Goal: Download file/media

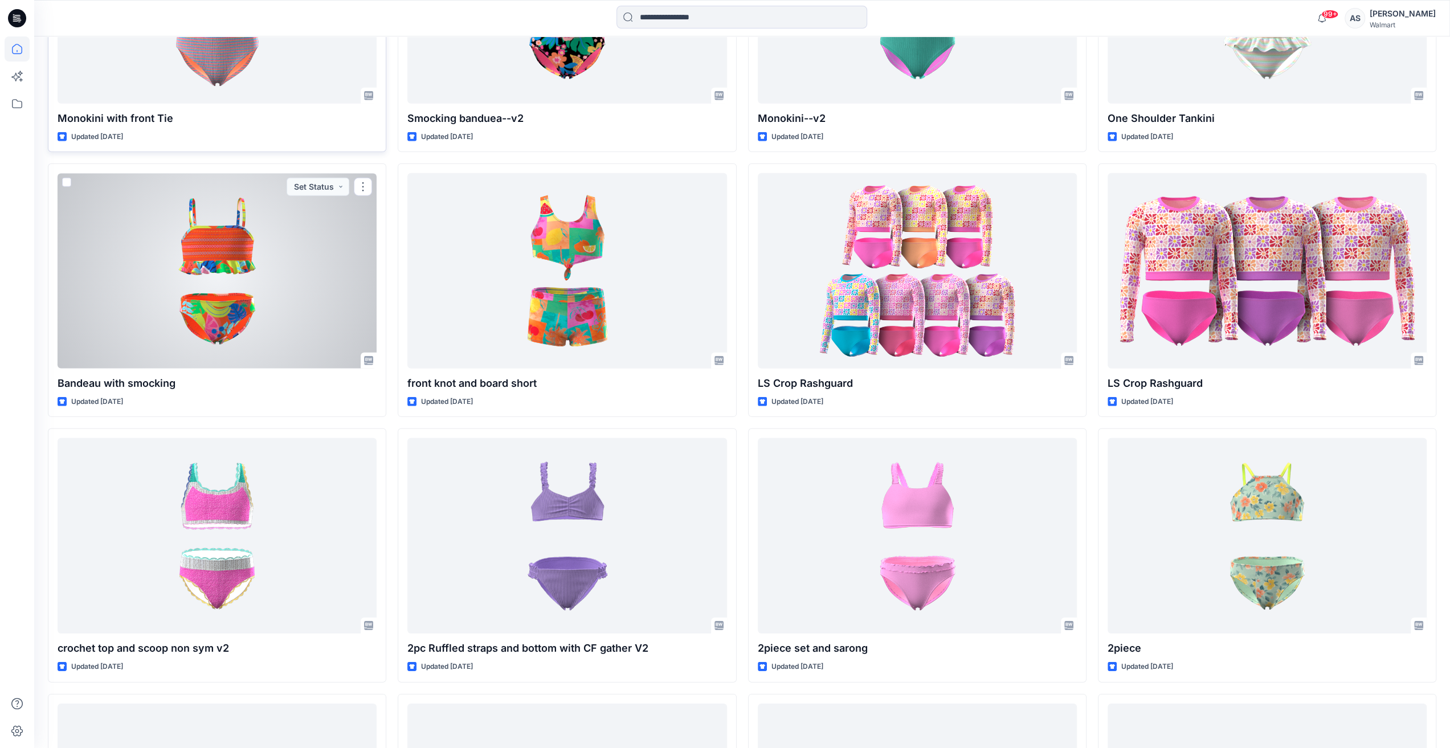
scroll to position [12169, 0]
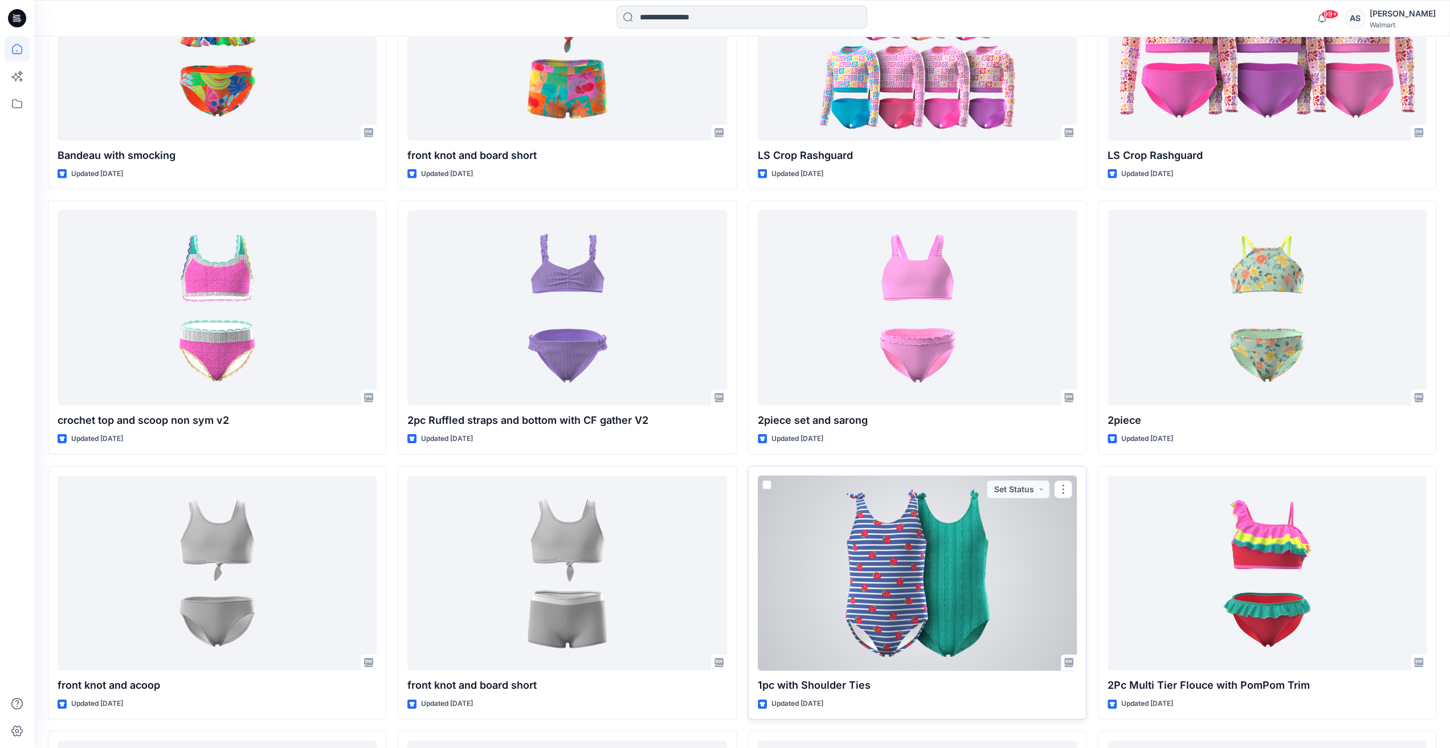
click at [900, 553] on div at bounding box center [917, 573] width 319 height 195
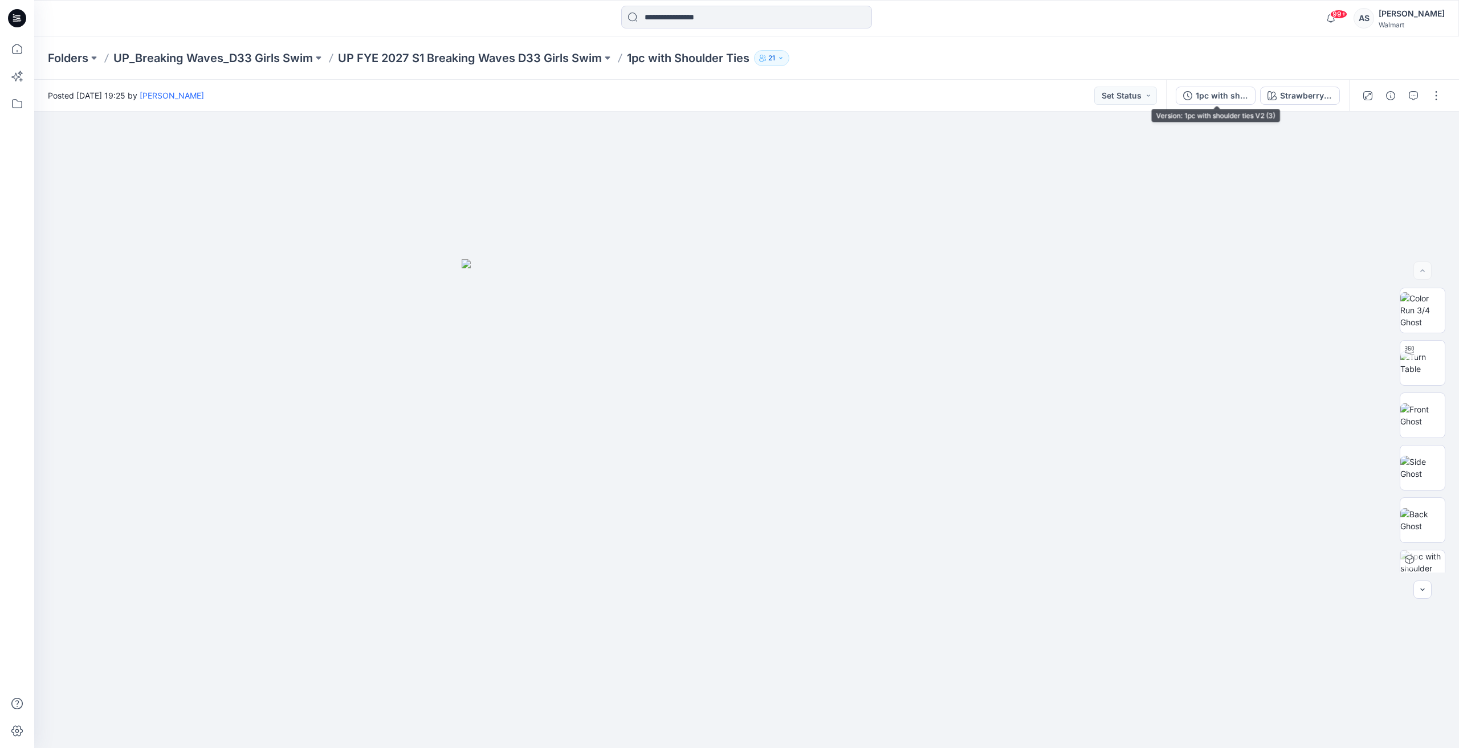
click at [1231, 91] on div "1pc with shoulder ties V2 (3)" at bounding box center [1222, 95] width 52 height 13
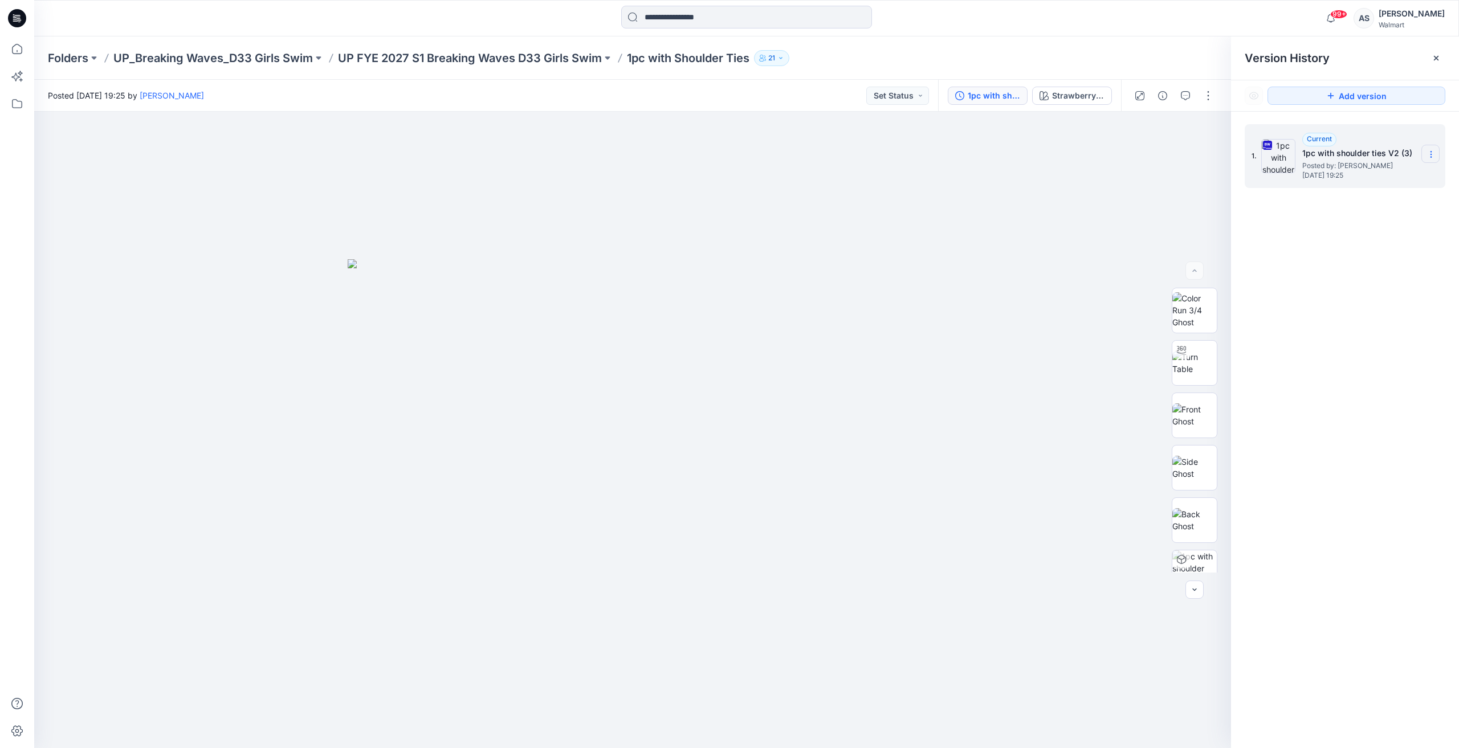
click at [1427, 147] on section at bounding box center [1430, 154] width 18 height 18
click at [1373, 174] on span "Download Source BW File" at bounding box center [1372, 177] width 95 height 14
click at [7, 53] on icon at bounding box center [17, 48] width 25 height 25
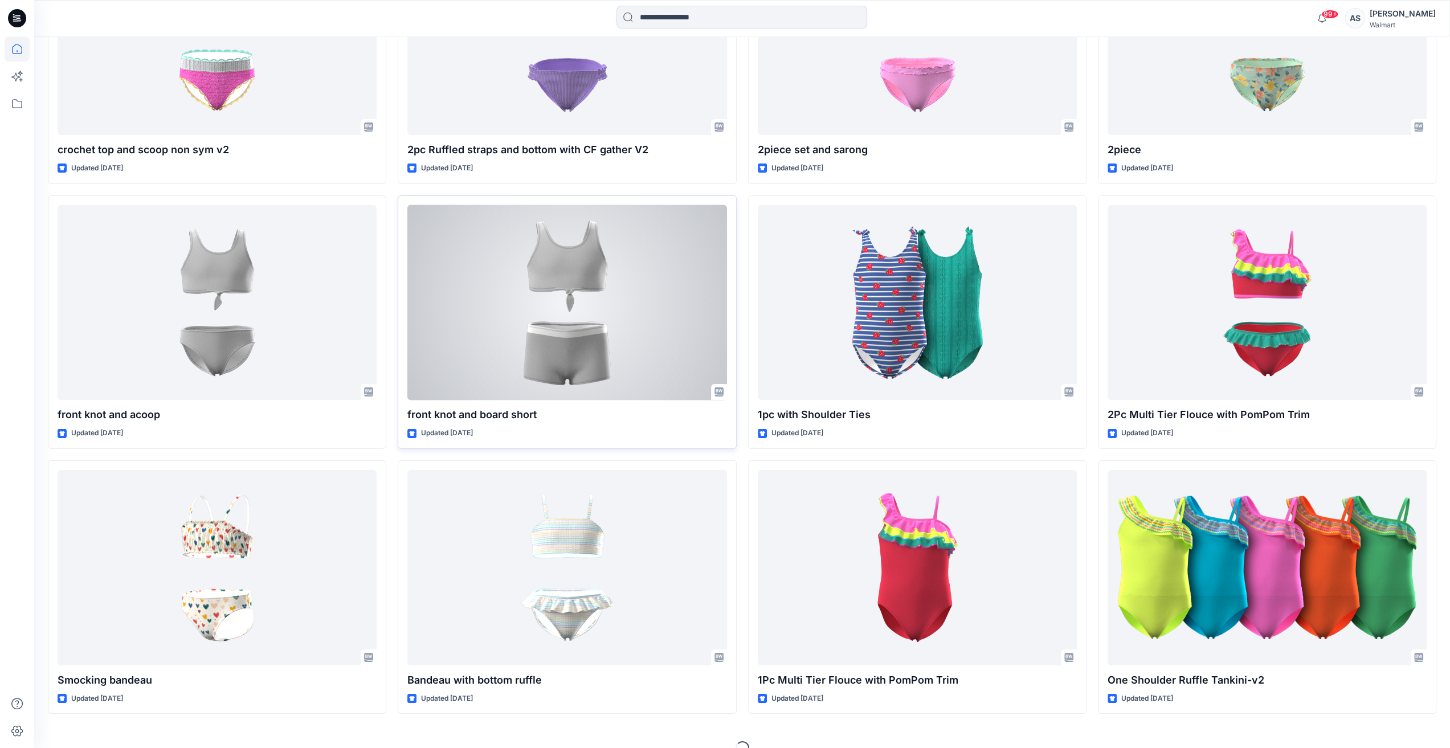
scroll to position [12451, 0]
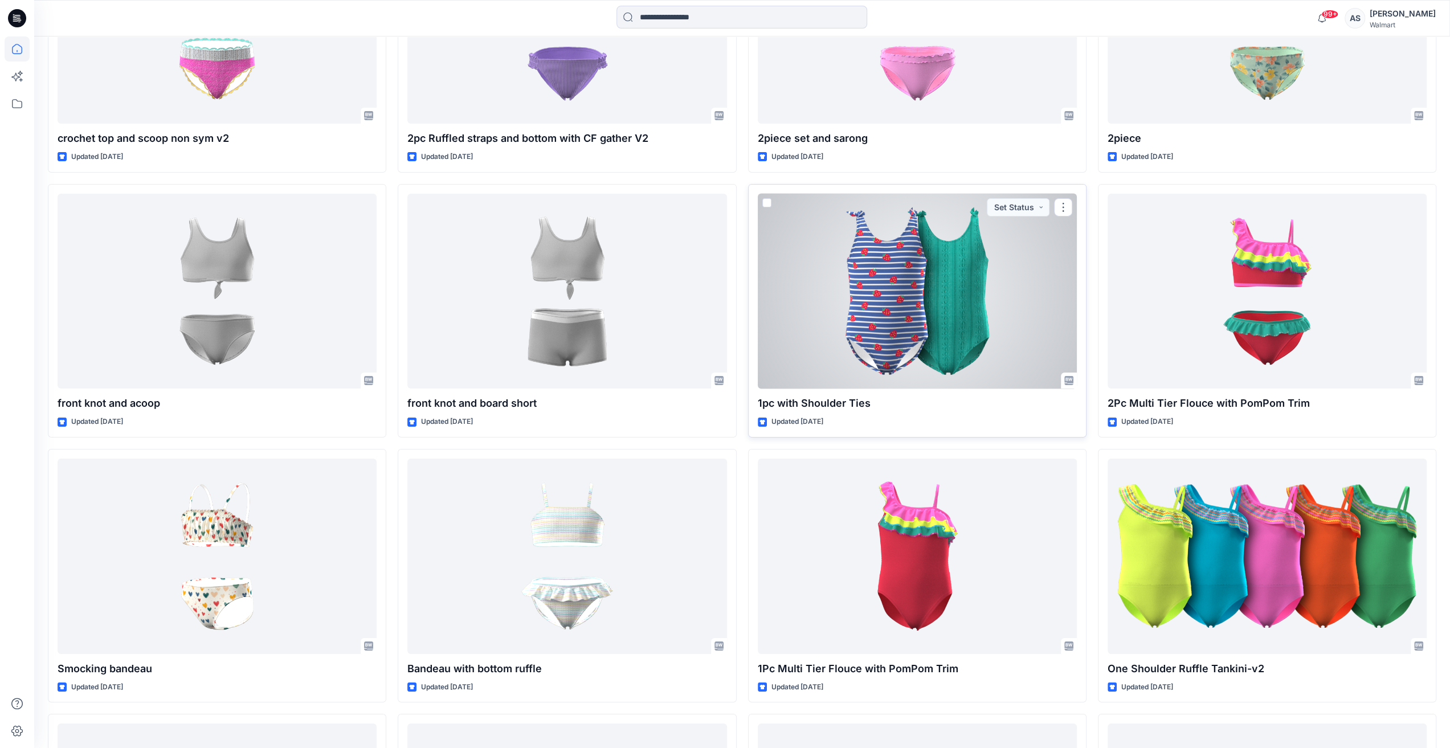
click at [956, 289] on div at bounding box center [917, 291] width 319 height 195
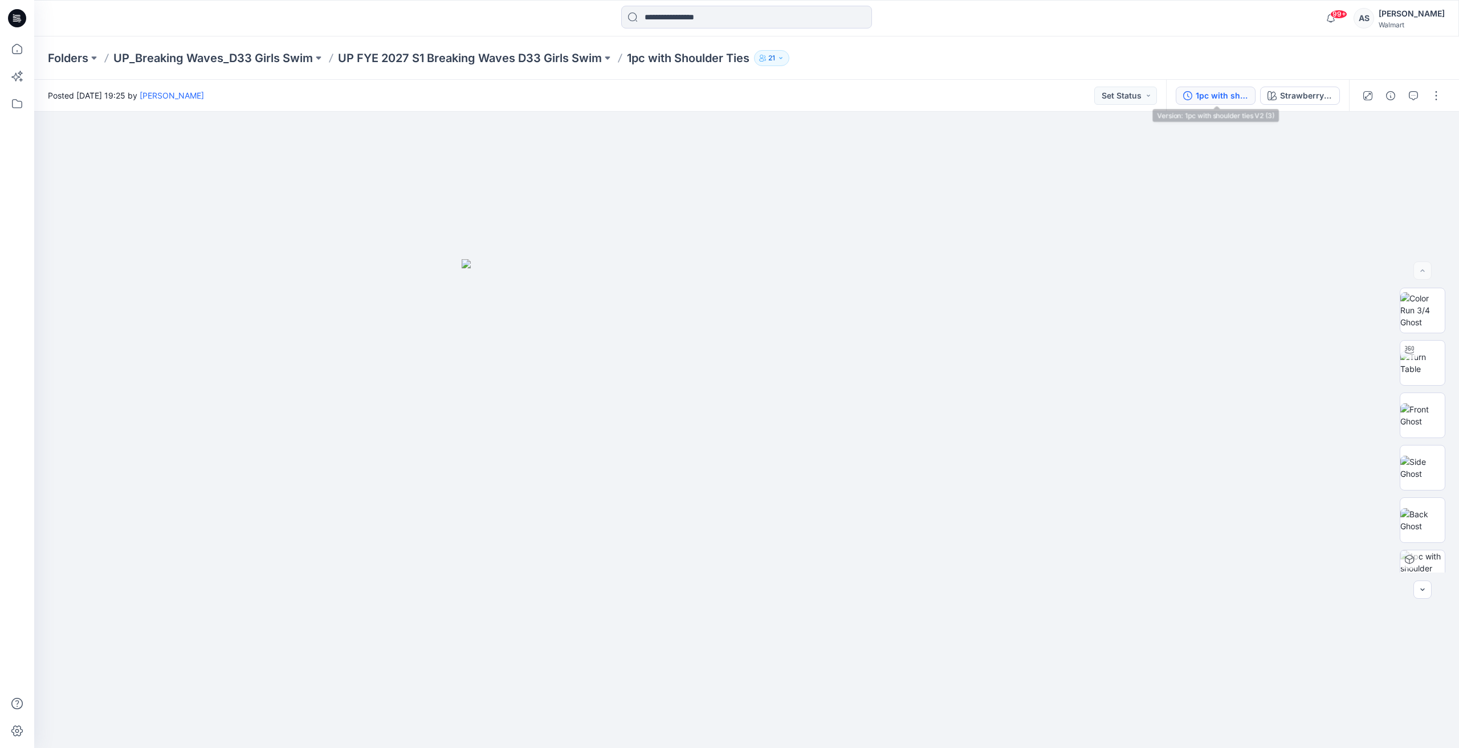
click at [1210, 95] on div "1pc with shoulder ties V2 (3)" at bounding box center [1222, 95] width 52 height 13
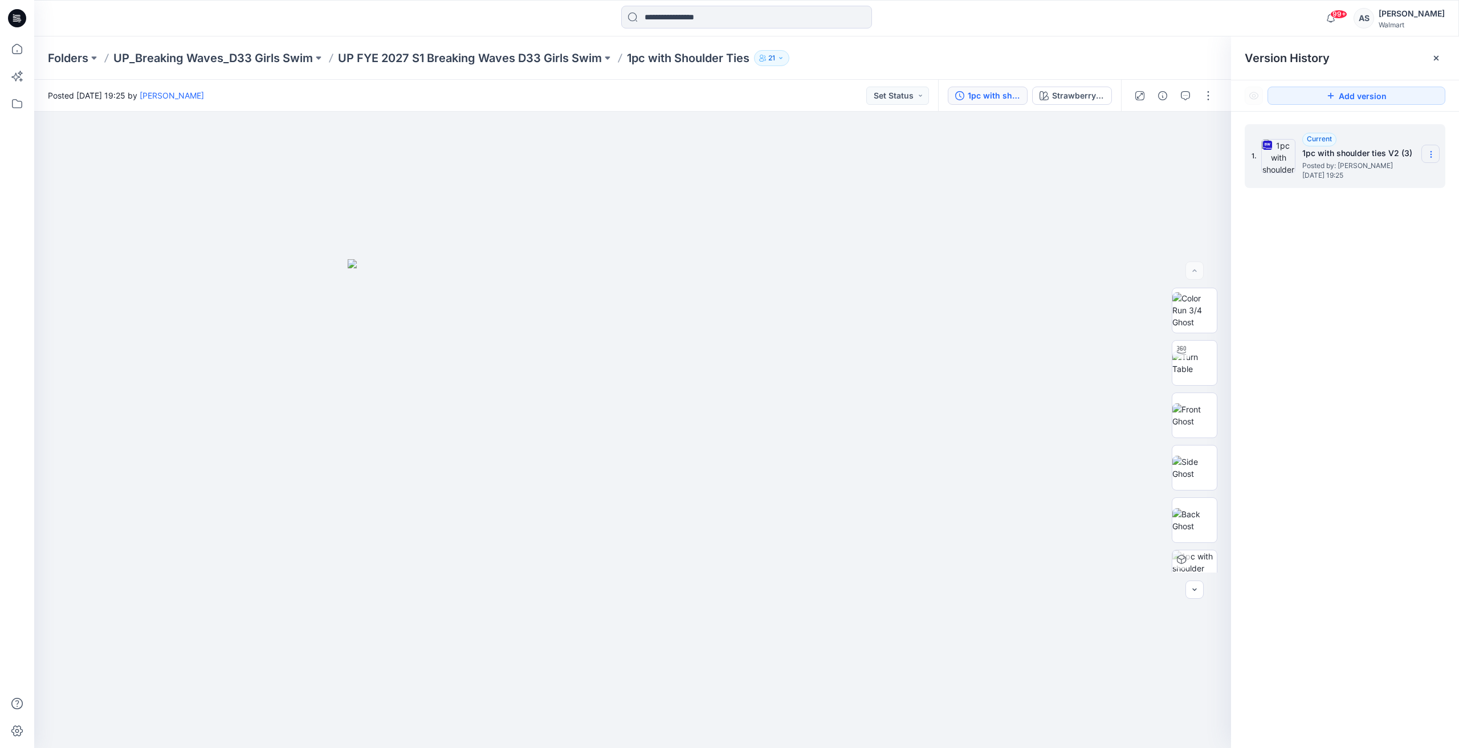
click at [1434, 151] on icon at bounding box center [1430, 154] width 9 height 9
click at [1388, 179] on span "Download Source BW File" at bounding box center [1372, 177] width 95 height 14
click at [15, 55] on icon at bounding box center [17, 48] width 25 height 25
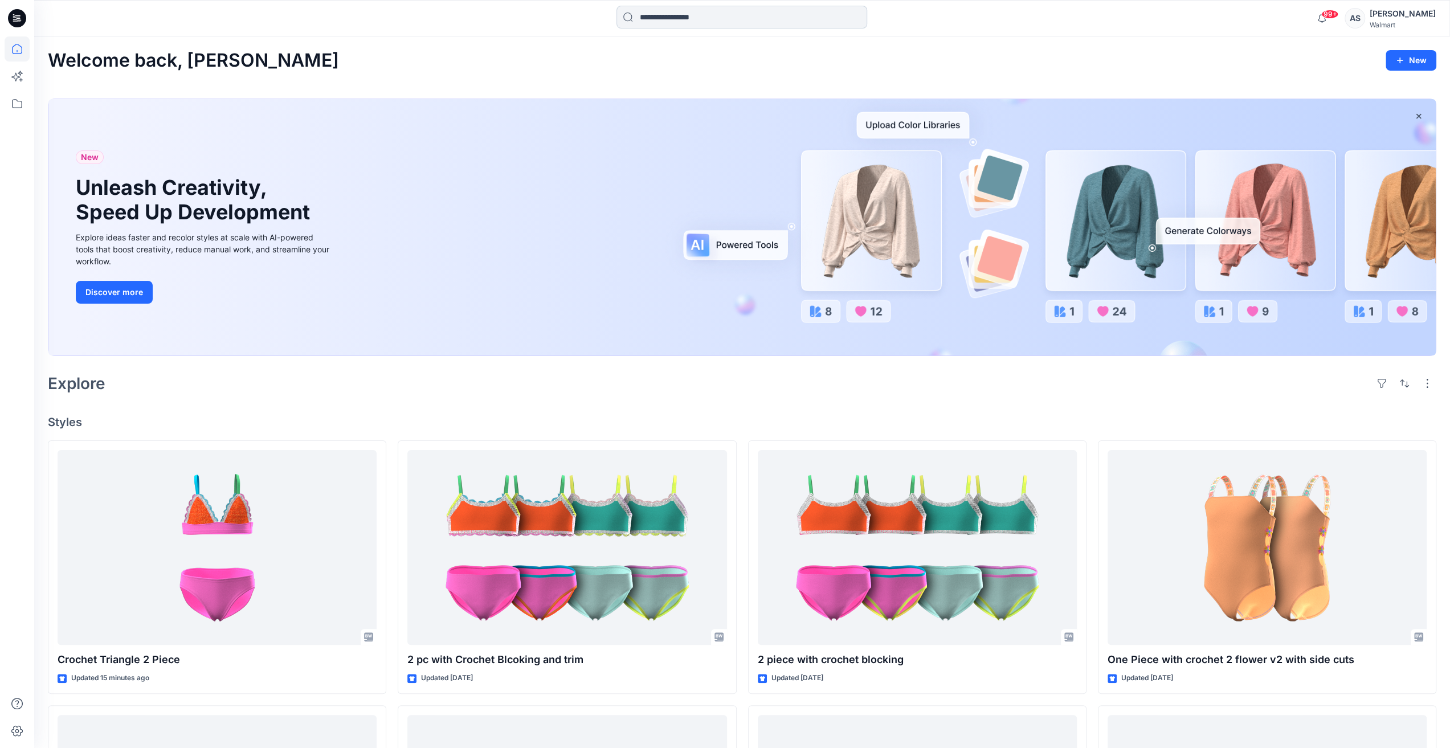
click at [677, 13] on input at bounding box center [742, 17] width 251 height 23
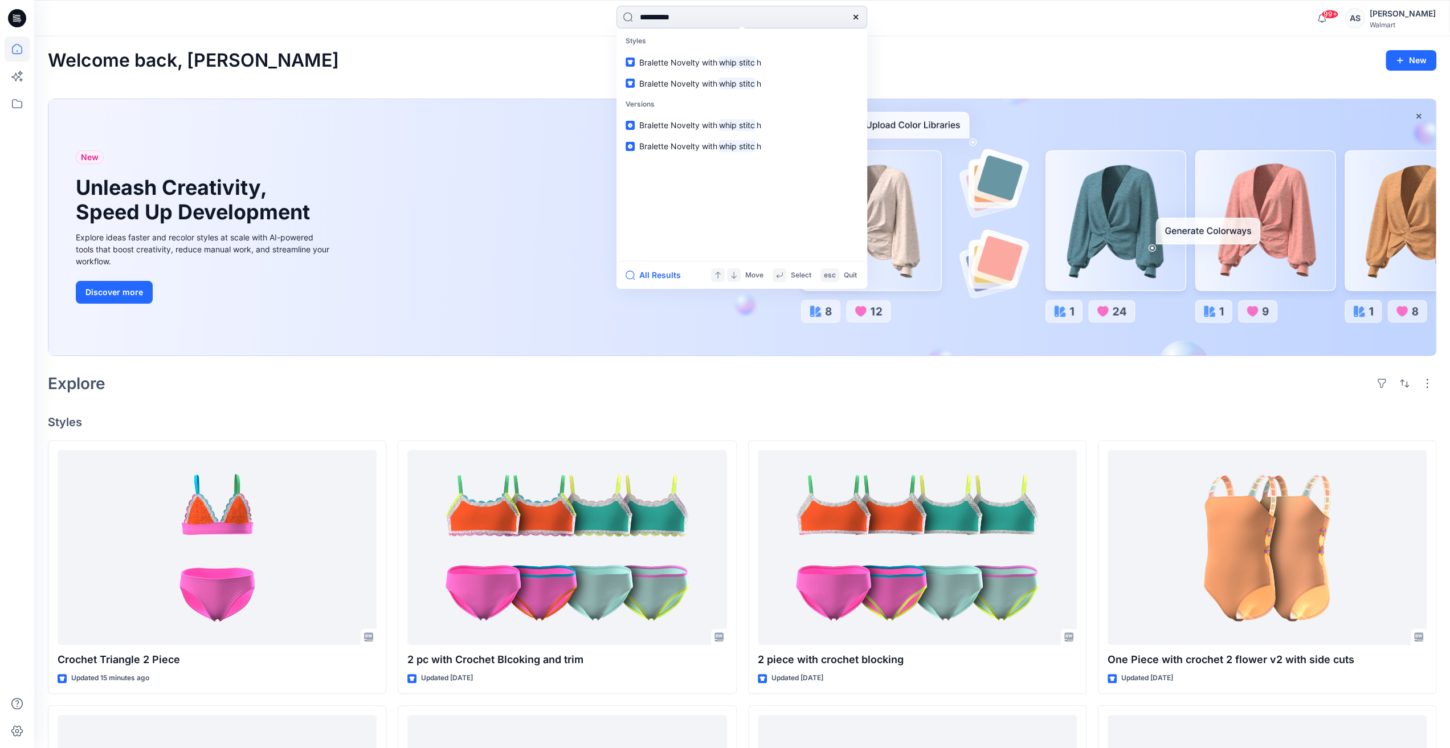
type input "**********"
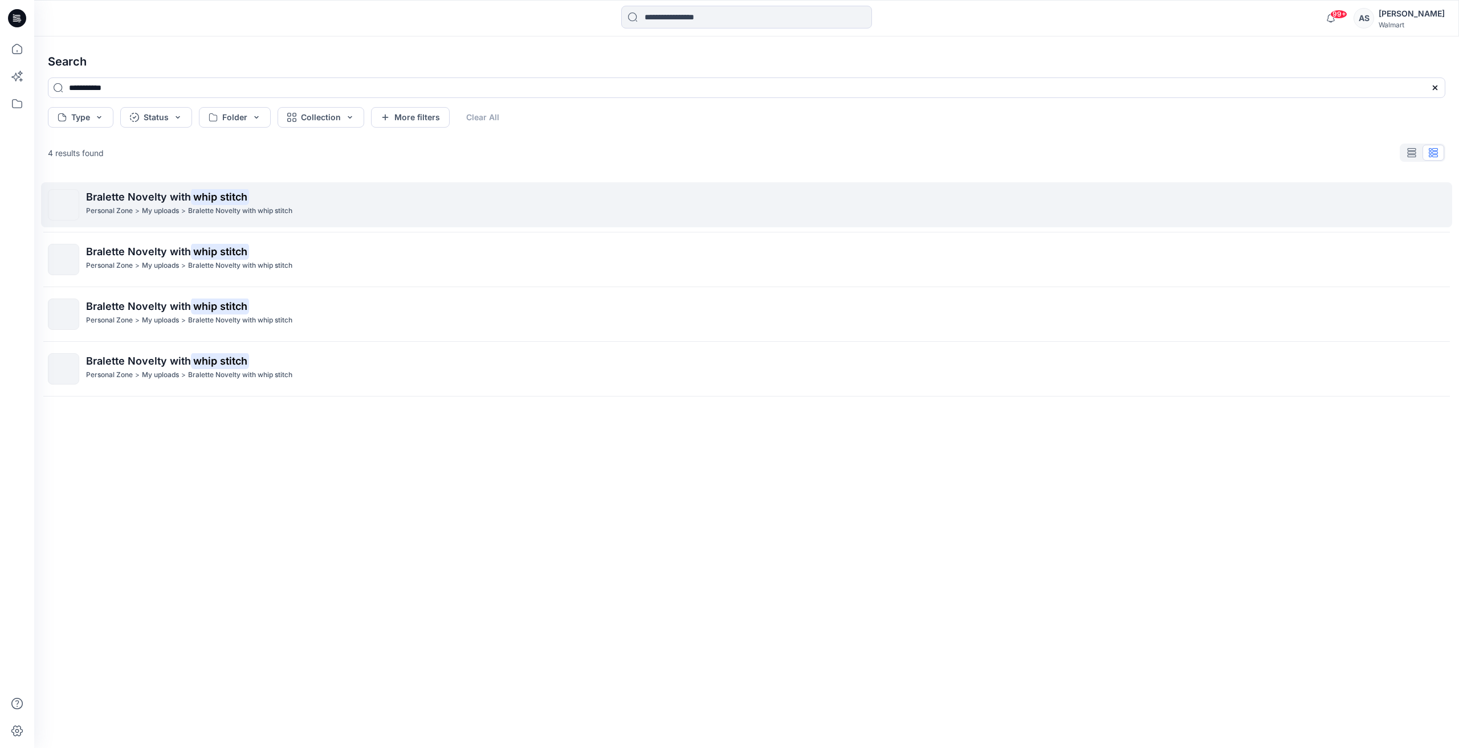
click at [276, 205] on p "Bralette Novelty with whip stitch" at bounding box center [765, 197] width 1358 height 16
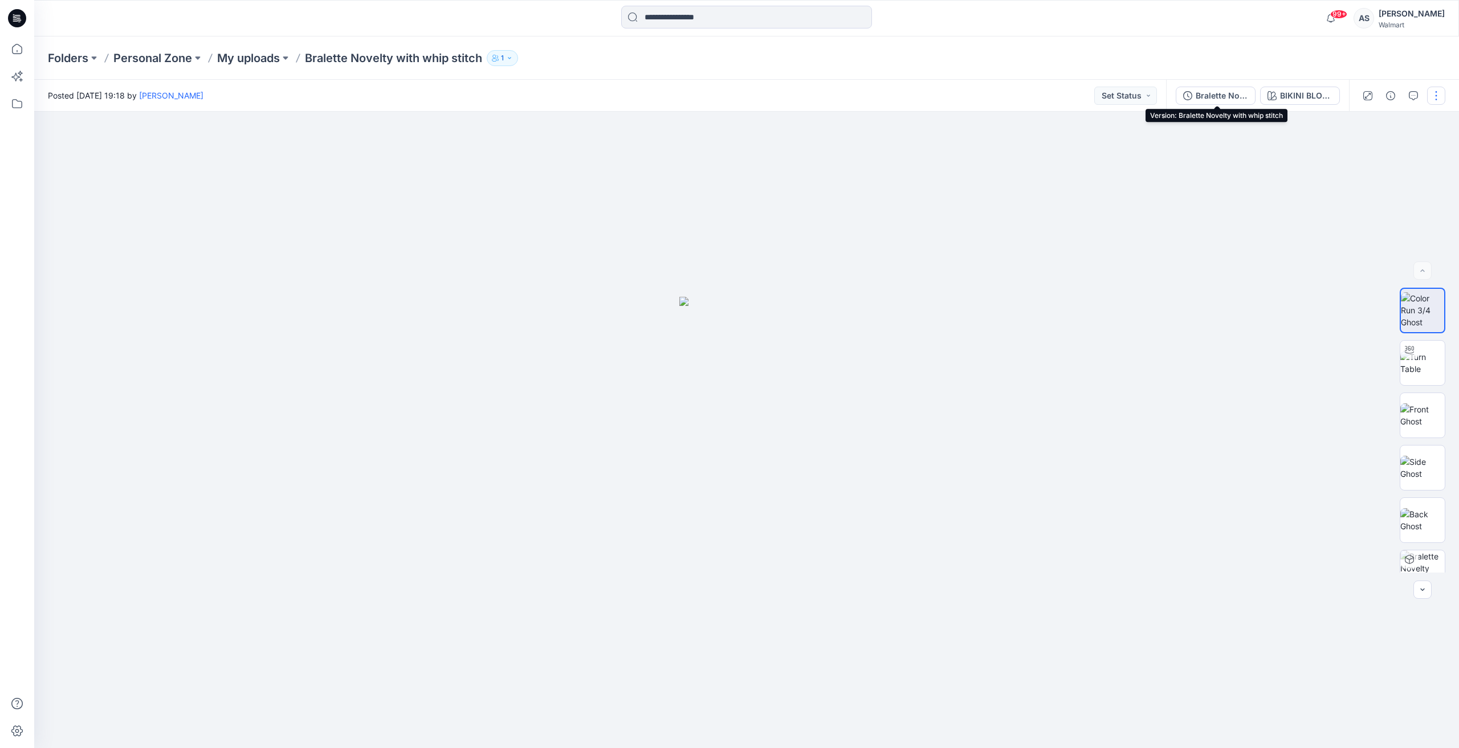
click at [1207, 89] on div "Bralette Novelty with whip stitch" at bounding box center [1222, 95] width 52 height 13
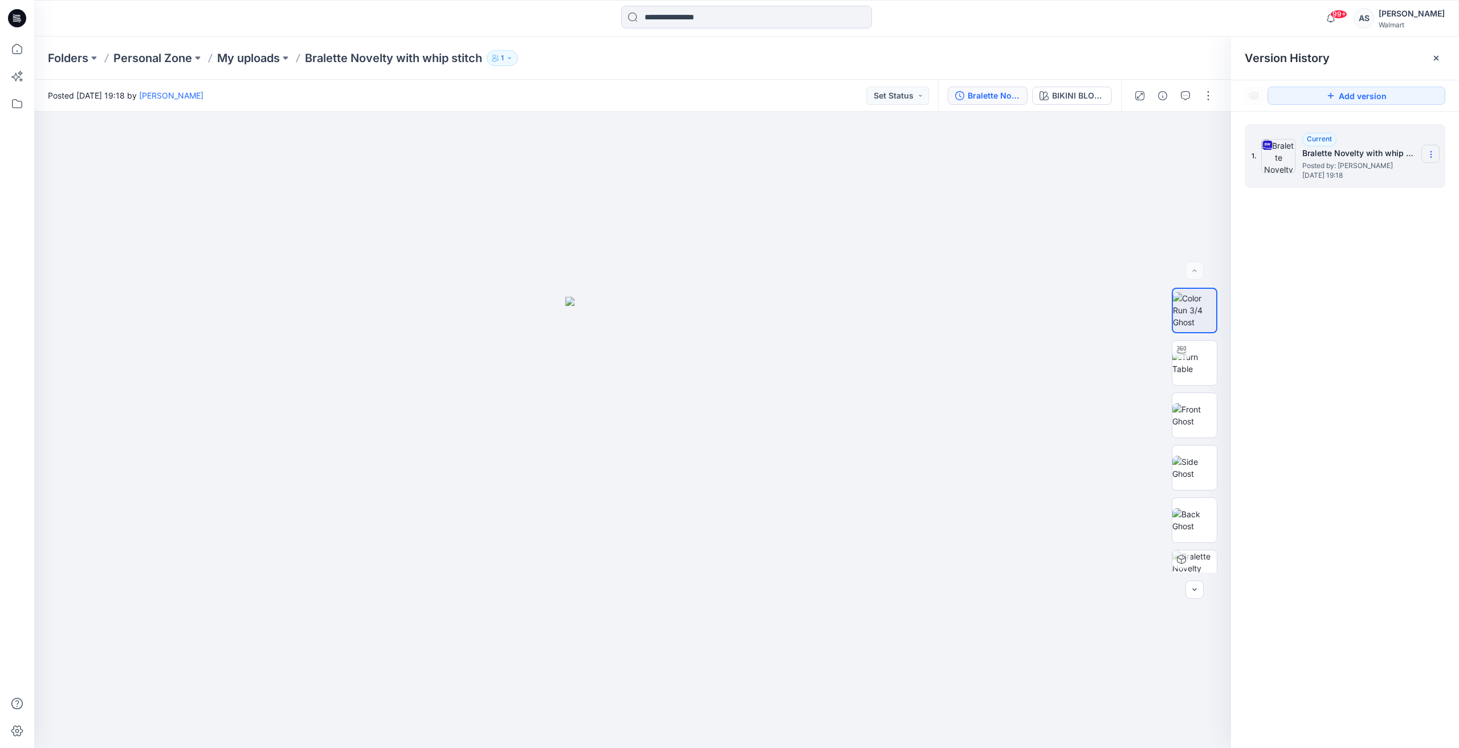
click at [1430, 151] on icon at bounding box center [1430, 154] width 9 height 9
click at [1376, 172] on span "Download Source BW File" at bounding box center [1372, 177] width 95 height 14
click at [13, 48] on icon at bounding box center [17, 49] width 10 height 10
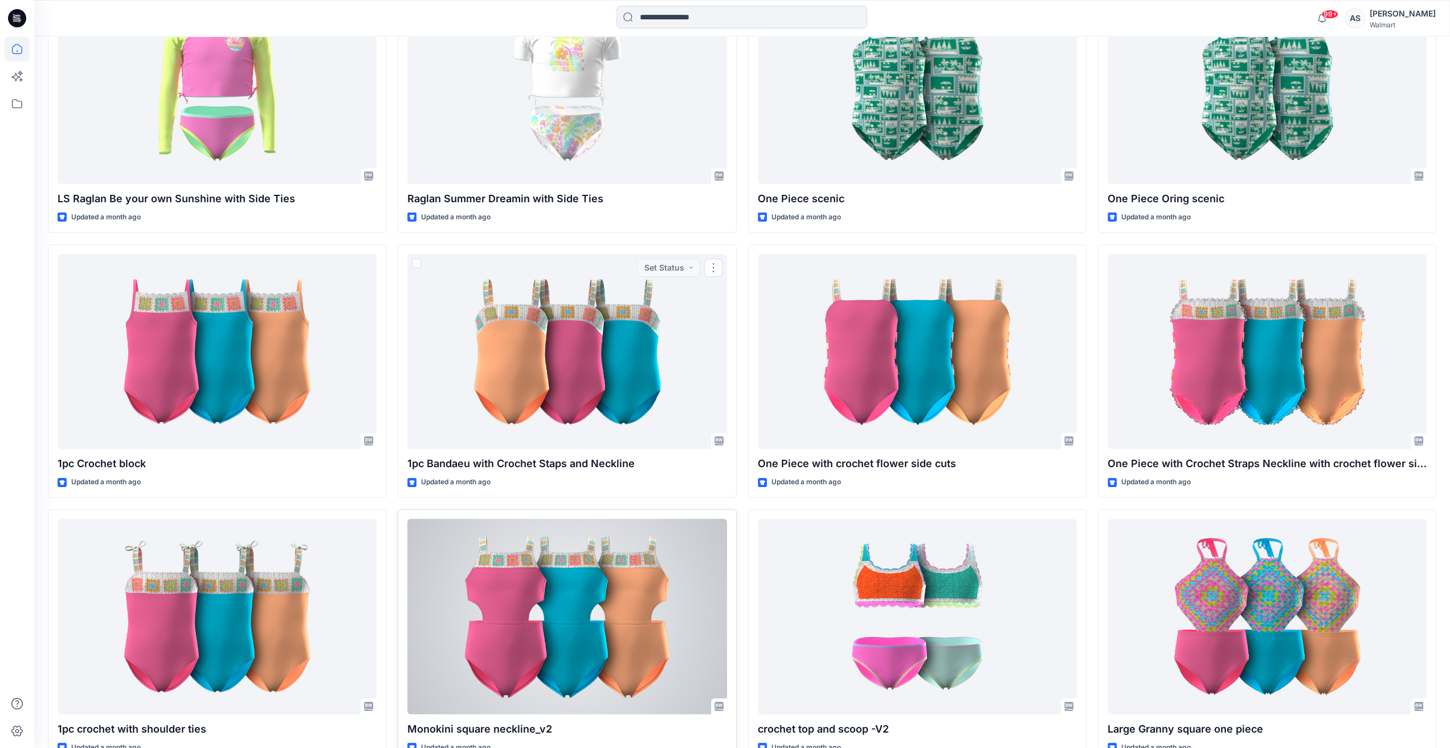
scroll to position [4041, 0]
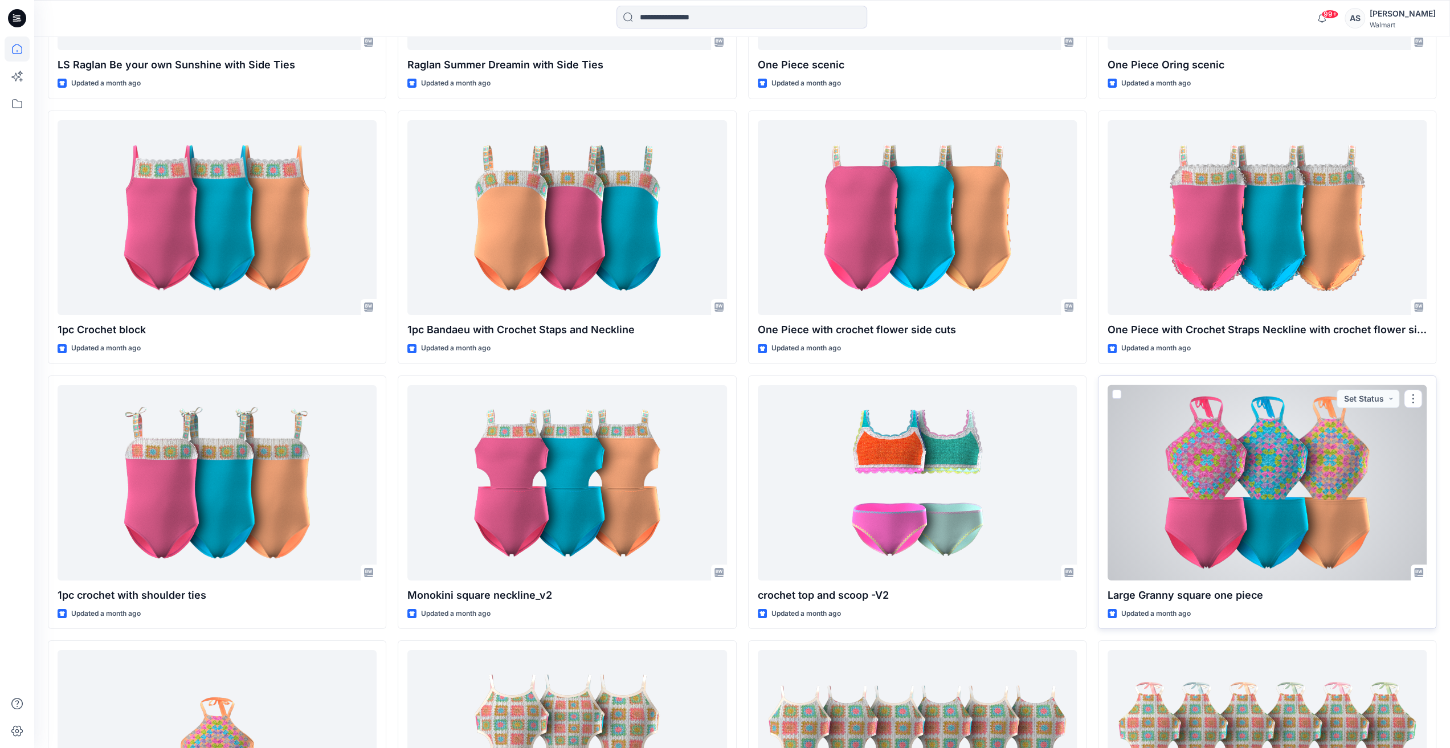
click at [1197, 495] on div at bounding box center [1267, 482] width 319 height 195
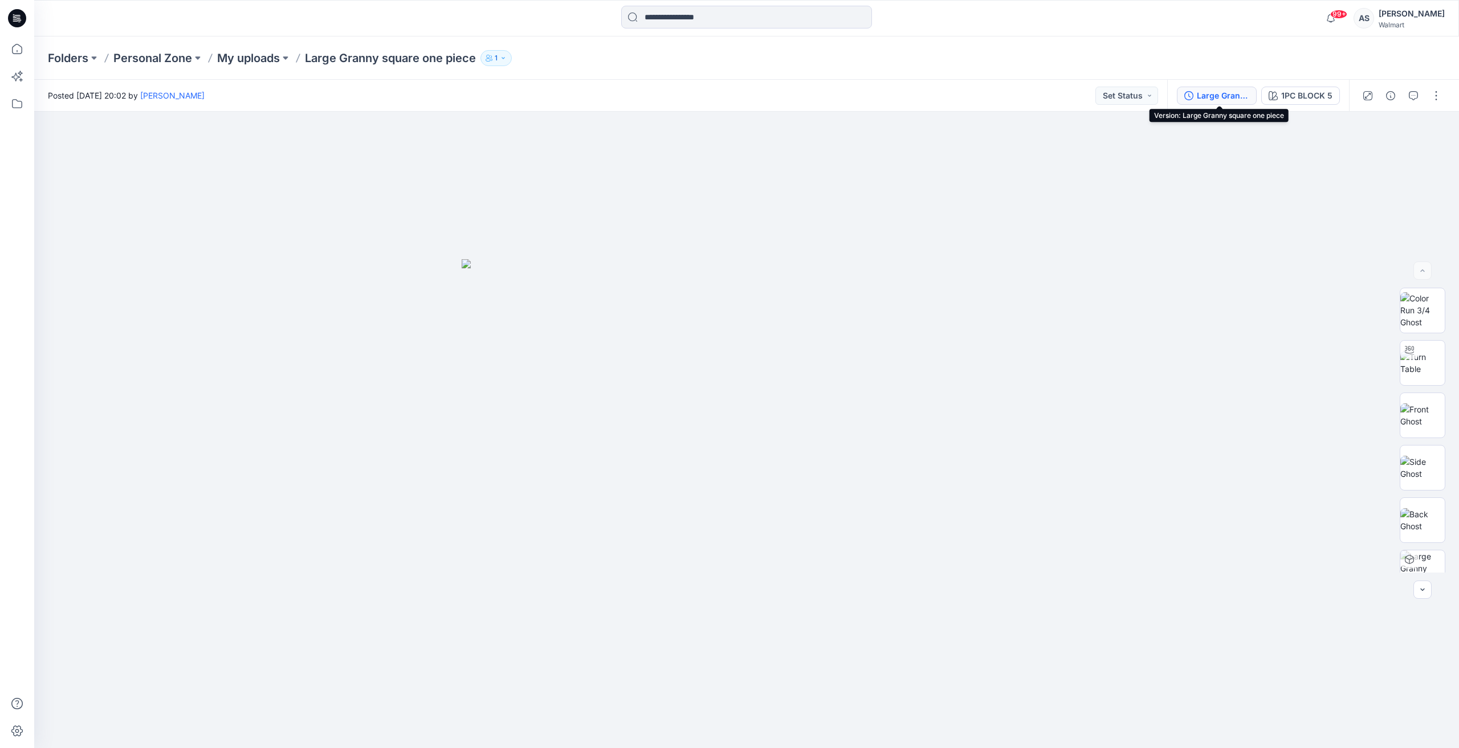
click at [1227, 96] on div "Large Granny square one piece" at bounding box center [1223, 95] width 52 height 13
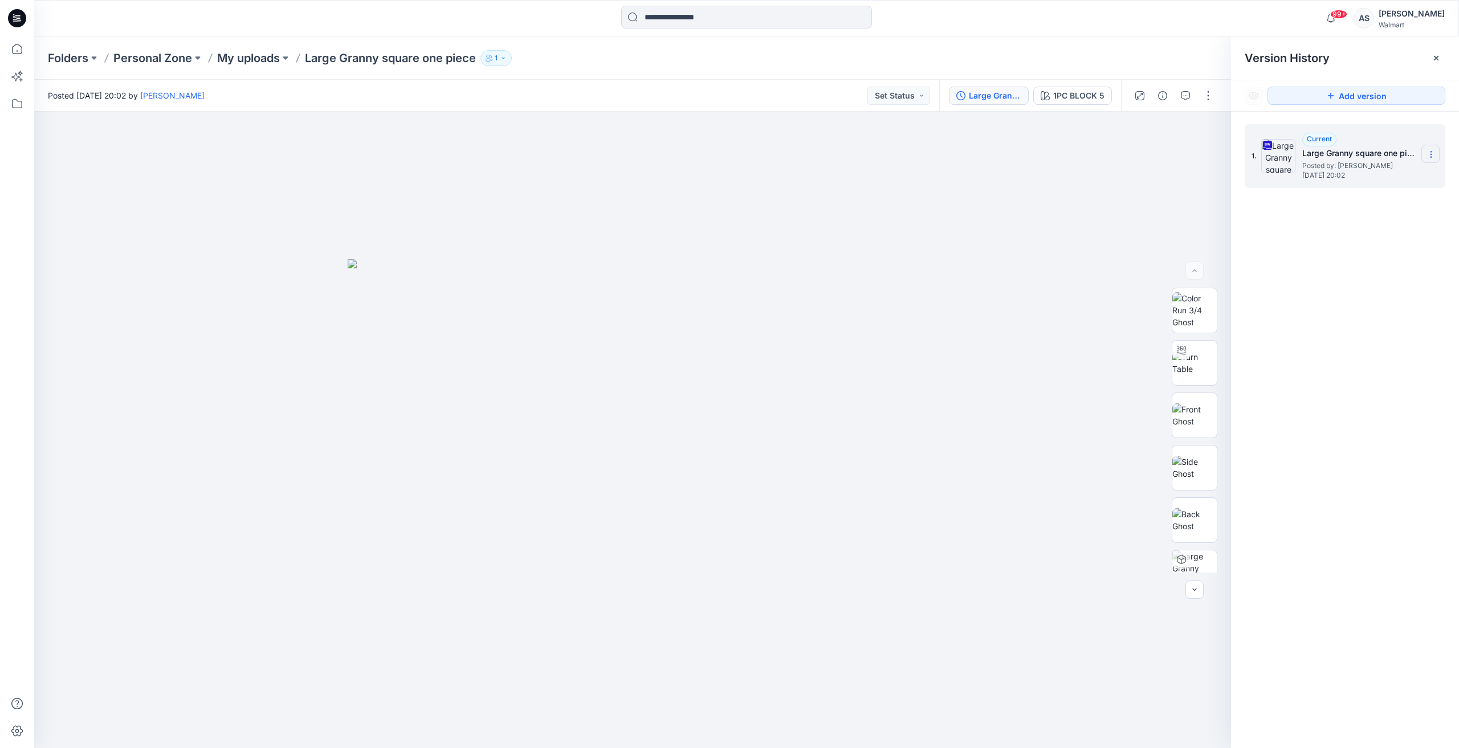
click at [1437, 150] on section at bounding box center [1430, 154] width 18 height 18
click at [1366, 178] on span "Download Source BW File" at bounding box center [1372, 177] width 95 height 14
click at [18, 45] on icon at bounding box center [17, 48] width 25 height 25
